Goal: Task Accomplishment & Management: Use online tool/utility

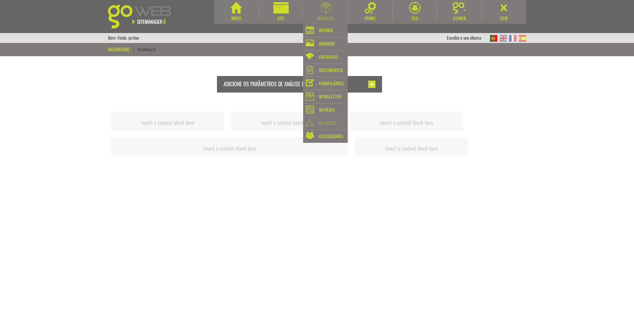
click at [332, 124] on div "Relações" at bounding box center [328, 123] width 18 height 9
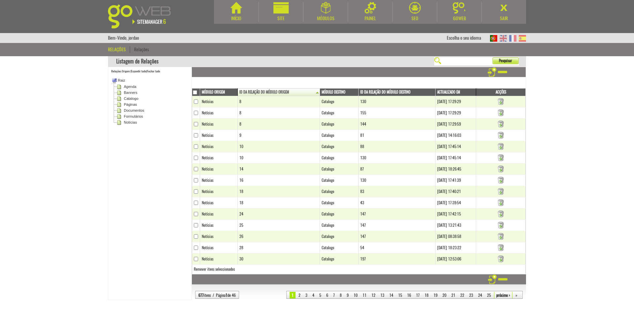
drag, startPoint x: 161, startPoint y: 220, endPoint x: 166, endPoint y: 212, distance: 9.6
click at [161, 219] on td "Relações Origem | Expandir tudo | Fechar tudo Raiz Agenda Banners Catalogo Pági…" at bounding box center [150, 183] width 84 height 233
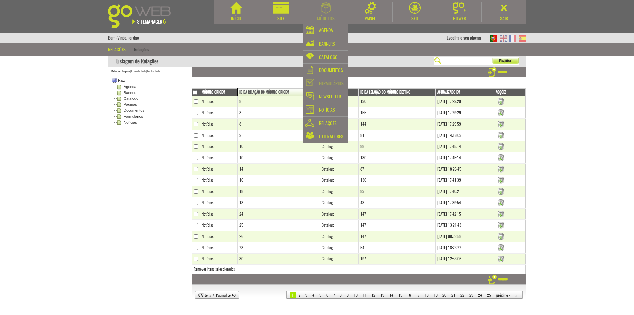
click at [339, 84] on div "Formulários" at bounding box center [331, 83] width 25 height 9
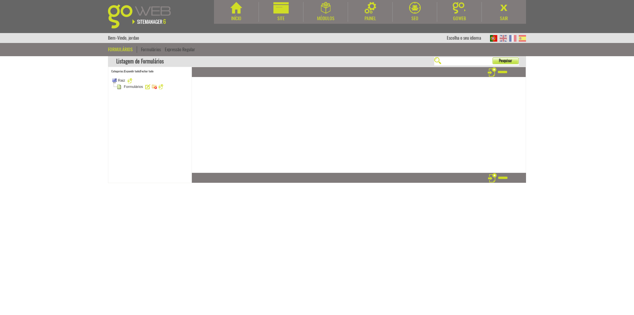
click at [164, 212] on body "Início Site Módulos [GEOGRAPHIC_DATA]" at bounding box center [317, 157] width 634 height 315
click at [138, 86] on link "Formulários" at bounding box center [133, 86] width 20 height 5
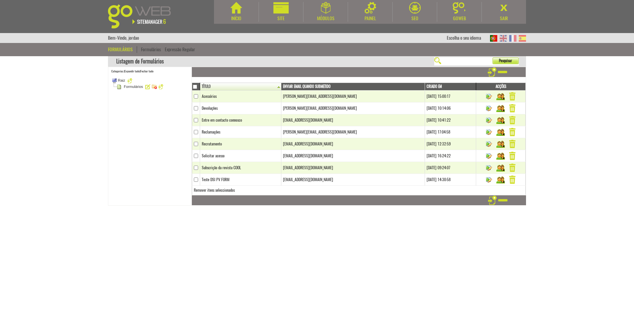
click at [140, 206] on body "Início Site Módulos [GEOGRAPHIC_DATA]" at bounding box center [317, 157] width 634 height 315
drag, startPoint x: 452, startPoint y: 267, endPoint x: 449, endPoint y: 263, distance: 5.7
click at [452, 267] on body "Início Site Módulos [GEOGRAPHIC_DATA]" at bounding box center [317, 157] width 634 height 315
click at [258, 145] on td "Recrutamento" at bounding box center [240, 144] width 81 height 12
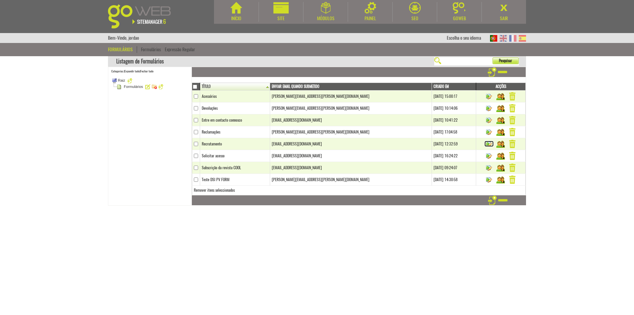
click at [488, 144] on img at bounding box center [488, 143] width 9 height 5
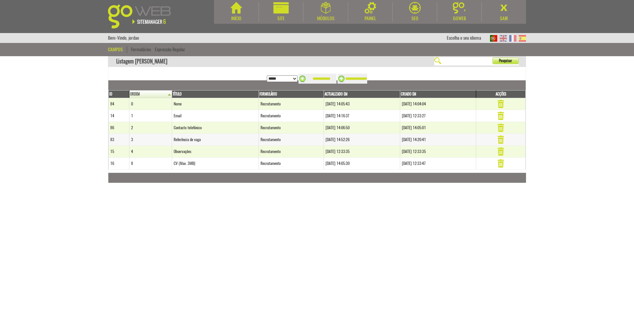
click at [200, 141] on td "Referência de vaga" at bounding box center [215, 140] width 87 height 12
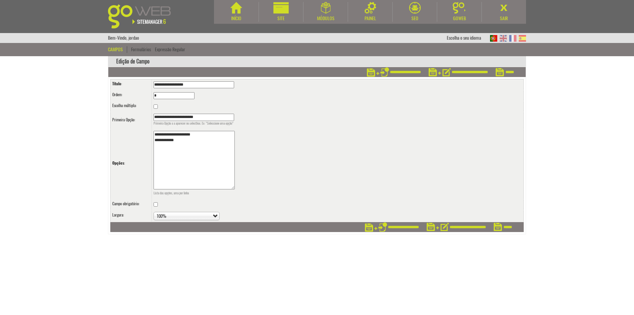
click at [202, 150] on textarea "**********" at bounding box center [194, 160] width 81 height 58
click at [188, 174] on textarea "**********" at bounding box center [194, 160] width 81 height 58
